Goal: Transaction & Acquisition: Book appointment/travel/reservation

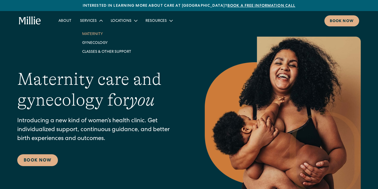
click at [97, 33] on link "Maternity" at bounding box center [107, 33] width 58 height 9
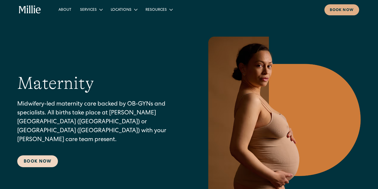
click at [47, 155] on link "Book Now" at bounding box center [37, 161] width 41 height 12
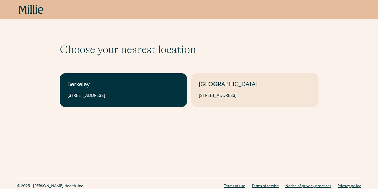
click at [117, 91] on link "Berkeley 2999 Regent St, Suite 524, Berkeley, CA 94705" at bounding box center [123, 90] width 127 height 34
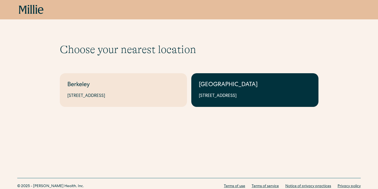
click at [268, 92] on link "[GEOGRAPHIC_DATA] [STREET_ADDRESS]" at bounding box center [254, 90] width 127 height 34
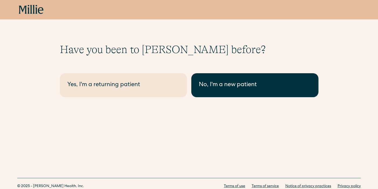
click at [230, 88] on div "No, I'm a new patient" at bounding box center [255, 85] width 112 height 9
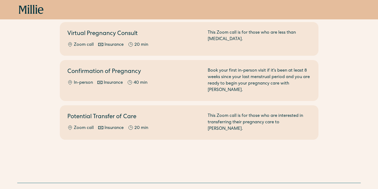
scroll to position [118, 0]
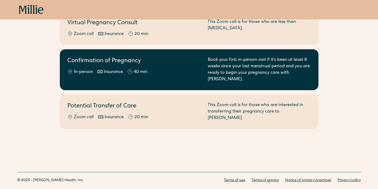
click at [179, 61] on div "Confirmation of Pregnancy In-person Insurance 40 min" at bounding box center [134, 70] width 134 height 26
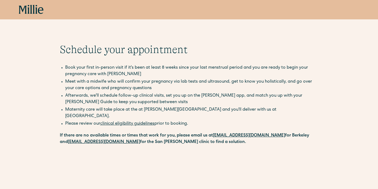
click at [30, 8] on icon at bounding box center [31, 10] width 25 height 10
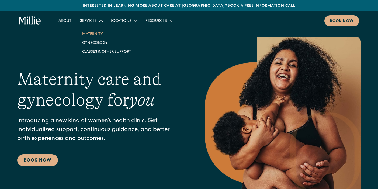
click at [91, 35] on link "Maternity" at bounding box center [107, 33] width 58 height 9
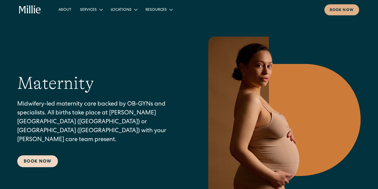
click at [37, 162] on link "Book Now" at bounding box center [37, 161] width 41 height 12
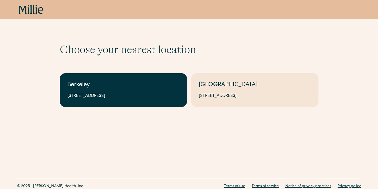
click at [145, 95] on div "[STREET_ADDRESS]" at bounding box center [123, 96] width 112 height 6
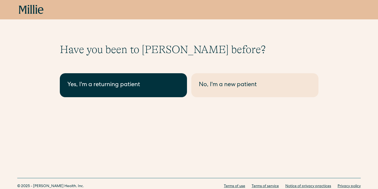
click at [141, 92] on link "Yes, I'm a returning patient" at bounding box center [123, 85] width 127 height 24
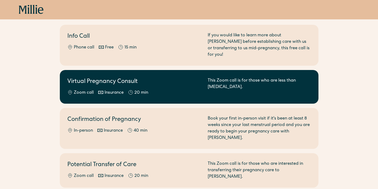
scroll to position [62, 0]
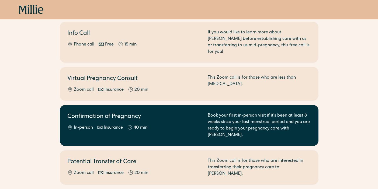
click at [128, 114] on h2 "Confirmation of Pregnancy" at bounding box center [134, 117] width 134 height 9
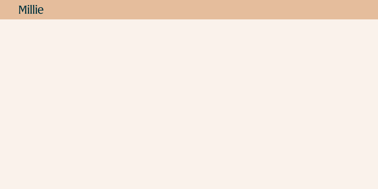
scroll to position [214, 0]
